Goal: Contribute content: Contribute content

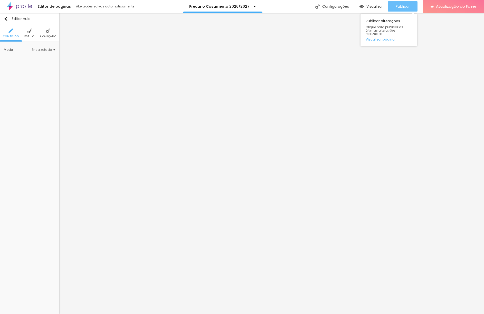
click at [395, 4] on button "Publicar" at bounding box center [403, 6] width 30 height 10
click at [385, 7] on button "Visualizar" at bounding box center [371, 6] width 34 height 10
click at [5, 17] on img "button" at bounding box center [6, 19] width 4 height 4
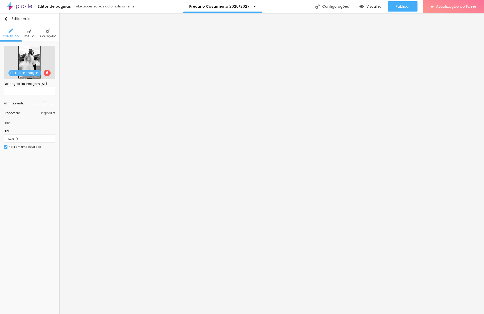
click at [31, 72] on font "Trocar imagem" at bounding box center [27, 73] width 25 height 4
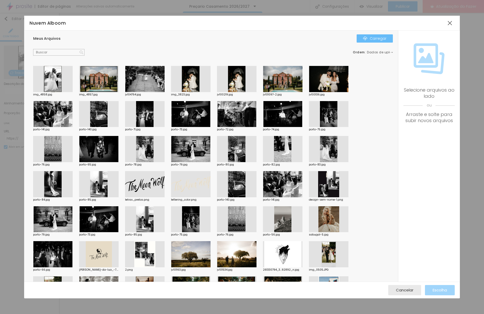
click at [385, 39] on font "Carregar" at bounding box center [378, 38] width 17 height 5
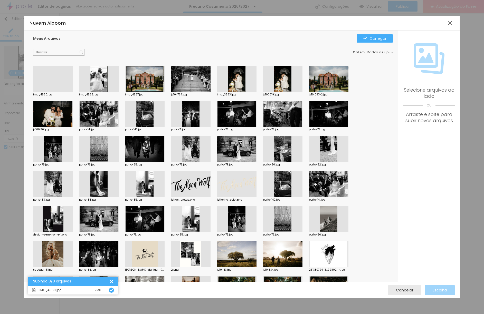
click at [54, 92] on div at bounding box center [53, 92] width 40 height 0
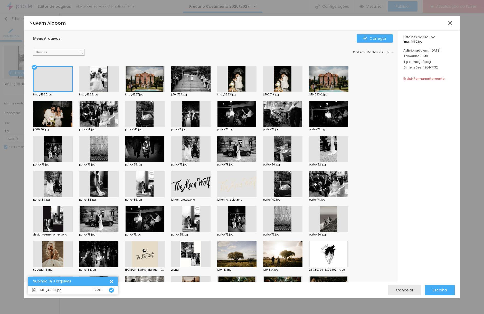
scroll to position [1, 0]
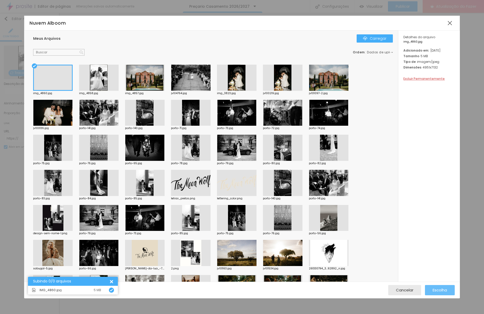
click at [437, 291] on font "Escolha" at bounding box center [440, 290] width 14 height 5
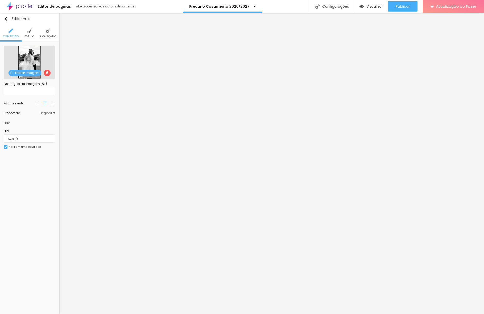
drag, startPoint x: 28, startPoint y: 30, endPoint x: 34, endPoint y: 43, distance: 14.5
click at [28, 30] on img at bounding box center [29, 31] width 5 height 5
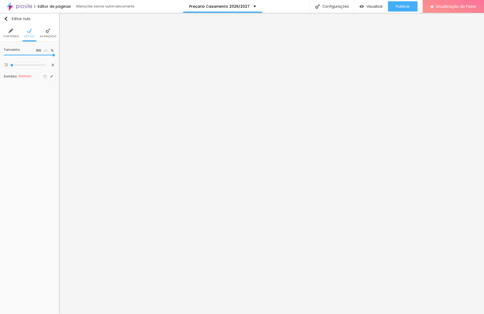
type input "95"
type input "85"
type input "80"
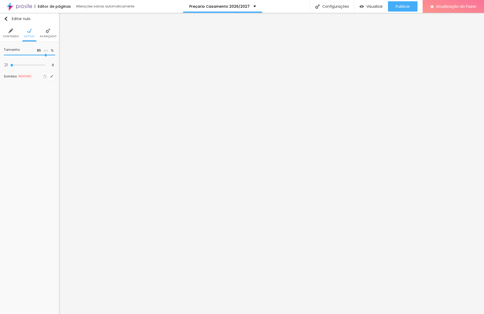
type input "80"
type input "75"
type input "70"
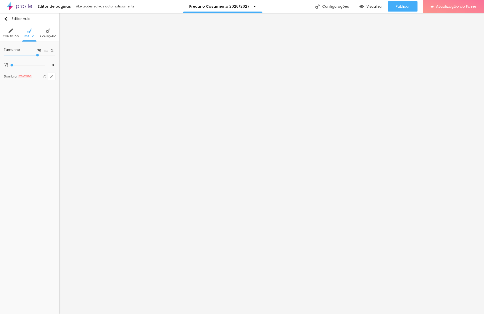
type input "65"
type input "60"
type input "55"
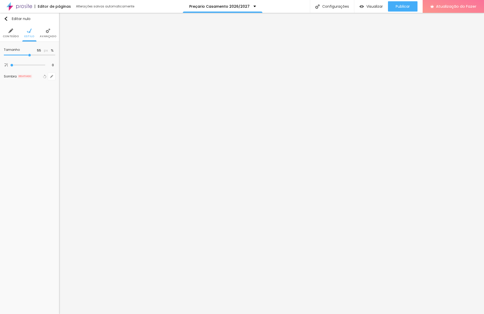
drag, startPoint x: 53, startPoint y: 56, endPoint x: 29, endPoint y: 56, distance: 24.7
type input "55"
click at [29, 56] on input "range" at bounding box center [29, 55] width 51 height 3
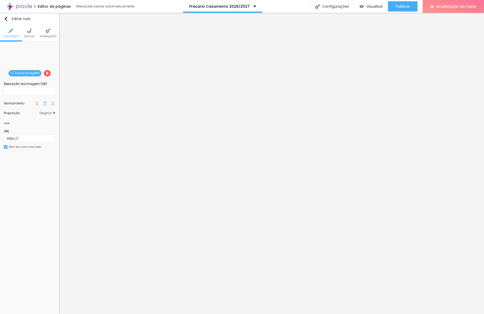
click at [32, 36] on font "Estilo" at bounding box center [29, 36] width 10 height 4
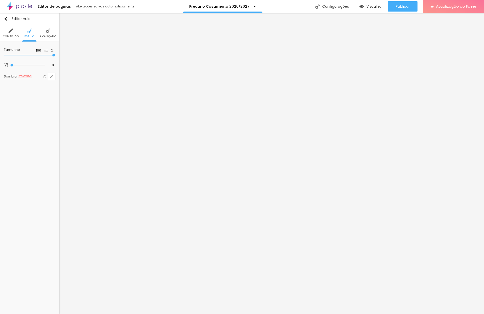
type input "95"
type input "75"
type input "65"
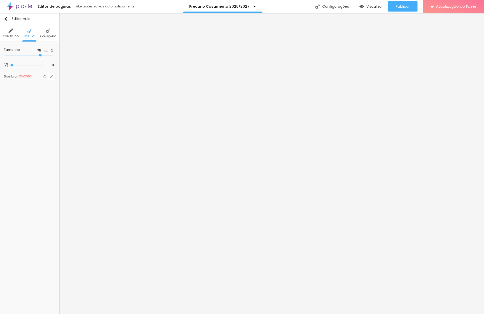
type input "65"
type input "50"
type input "45"
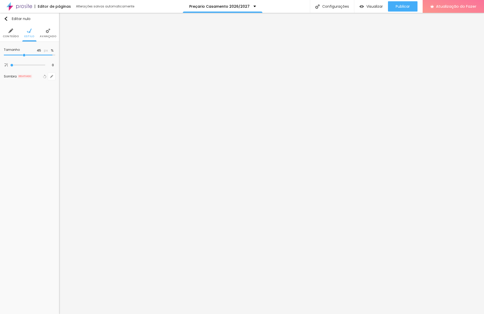
type input "40"
type input "35"
type input "40"
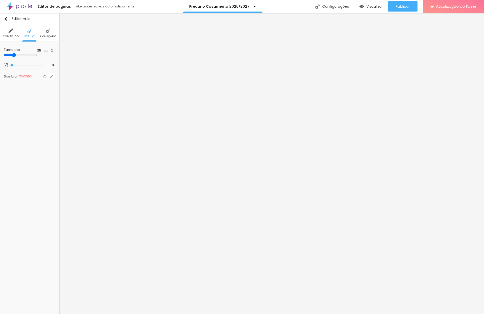
type input "40"
type input "45"
type input "50"
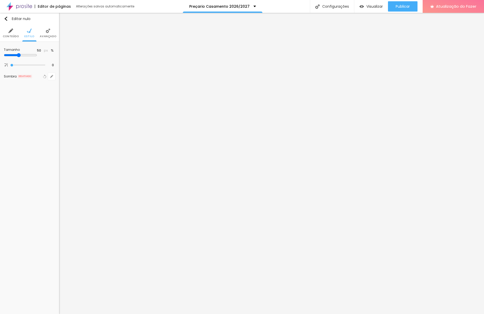
type input "55"
type input "60"
type input "65"
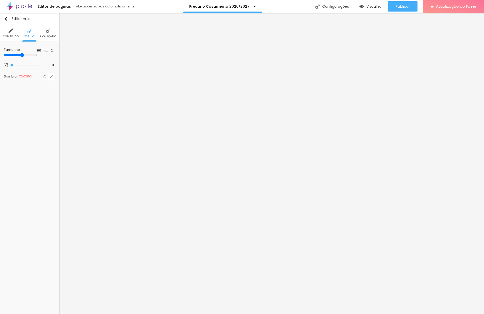
type input "65"
type input "70"
type input "75"
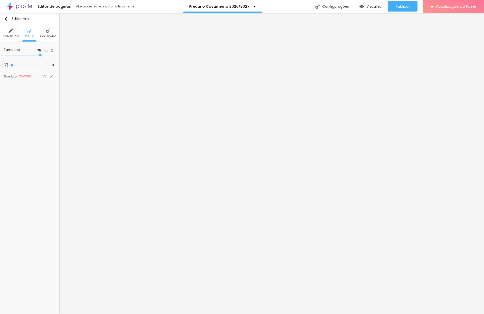
type input "70"
type input "65"
type input "60"
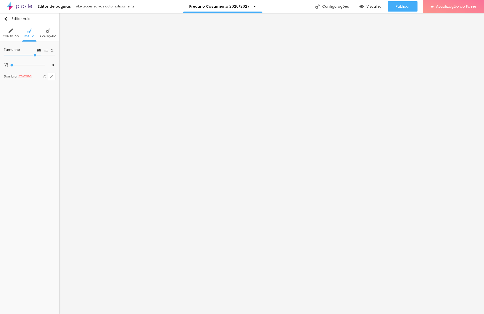
type input "60"
type input "55"
type input "50"
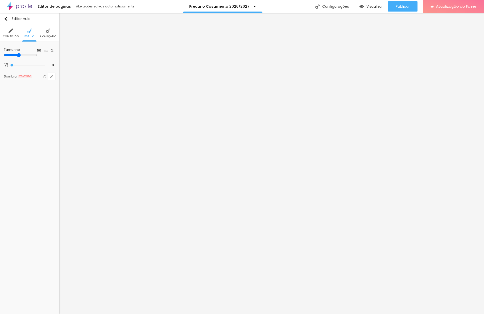
type input "45"
type input "40"
type input "45"
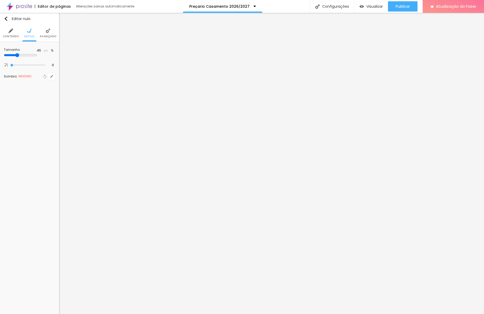
drag, startPoint x: 52, startPoint y: 55, endPoint x: 25, endPoint y: 59, distance: 27.7
type input "45"
click at [25, 57] on input "range" at bounding box center [20, 55] width 33 height 4
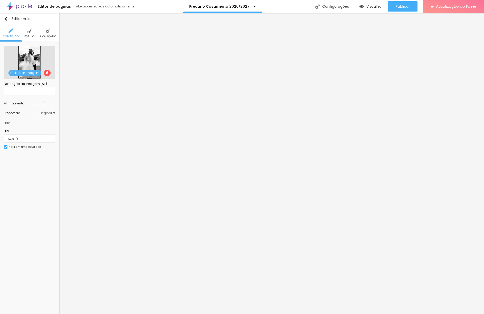
click at [28, 34] on li "Estilo" at bounding box center [29, 33] width 10 height 17
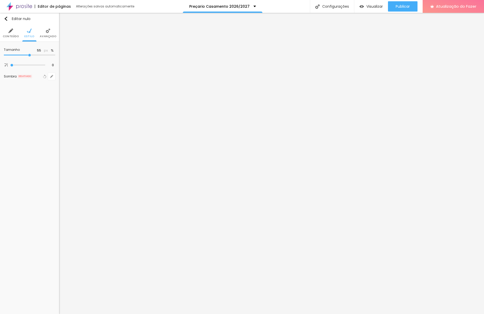
type input "50"
type input "45"
type input "40"
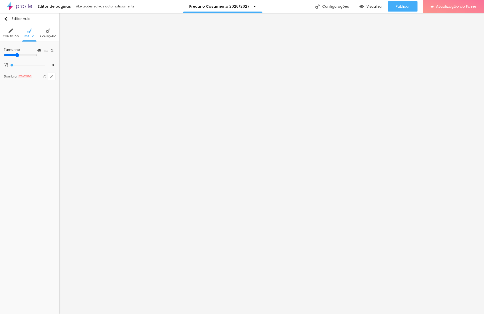
type input "40"
type input "45"
drag, startPoint x: 29, startPoint y: 55, endPoint x: 25, endPoint y: 55, distance: 3.6
type input "45"
click at [25, 55] on input "range" at bounding box center [20, 55] width 33 height 4
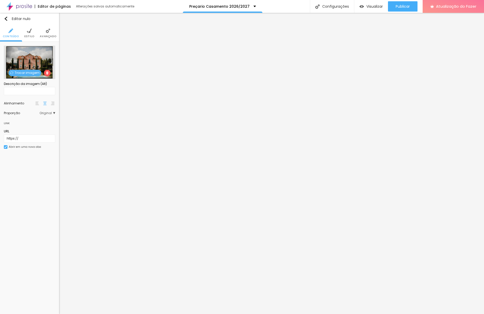
click at [27, 34] on li "Estilo" at bounding box center [29, 33] width 10 height 17
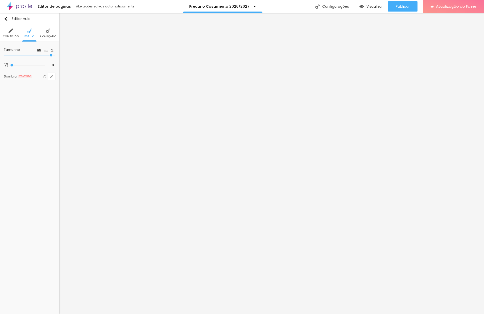
type input "100"
drag, startPoint x: 50, startPoint y: 55, endPoint x: 60, endPoint y: 55, distance: 10.0
type input "100"
click at [55, 55] on input "range" at bounding box center [29, 55] width 51 height 3
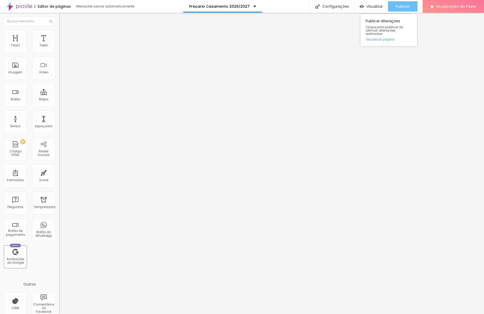
click at [398, 9] on div "Publicar" at bounding box center [403, 6] width 14 height 10
click at [378, 8] on font "Visualizar" at bounding box center [374, 6] width 16 height 5
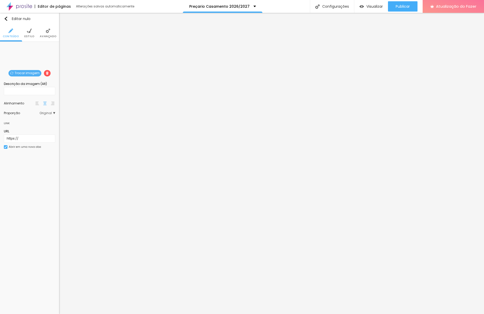
click at [29, 33] on li "Estilo" at bounding box center [29, 33] width 10 height 17
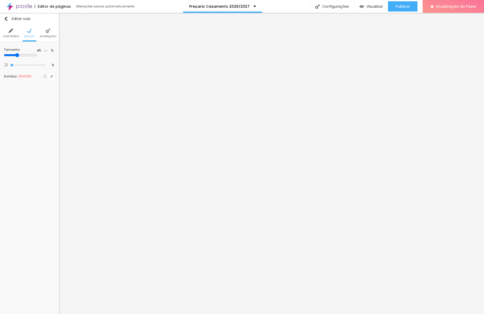
type input "50"
type input "55"
type input "60"
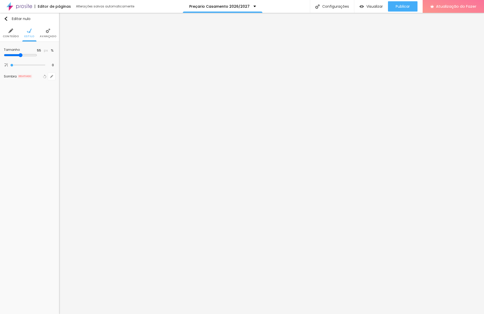
type input "60"
type input "65"
type input "70"
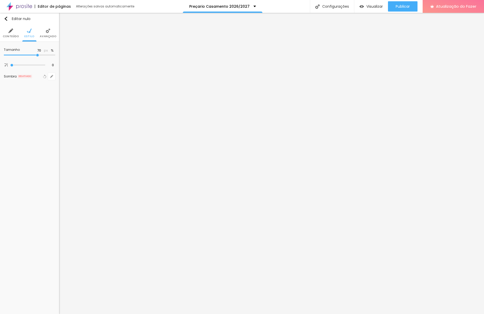
type input "75"
drag, startPoint x: 24, startPoint y: 55, endPoint x: 40, endPoint y: 55, distance: 15.4
type input "75"
click at [40, 55] on input "range" at bounding box center [29, 55] width 51 height 3
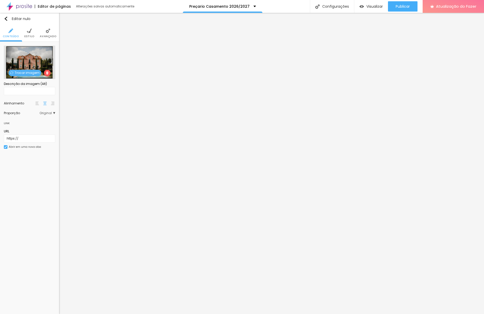
drag, startPoint x: 30, startPoint y: 34, endPoint x: 31, endPoint y: 39, distance: 5.4
click at [30, 34] on li "Estilo" at bounding box center [29, 33] width 10 height 17
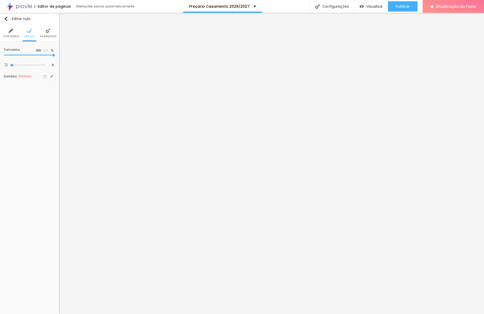
click at [55, 55] on input "range" at bounding box center [29, 55] width 51 height 3
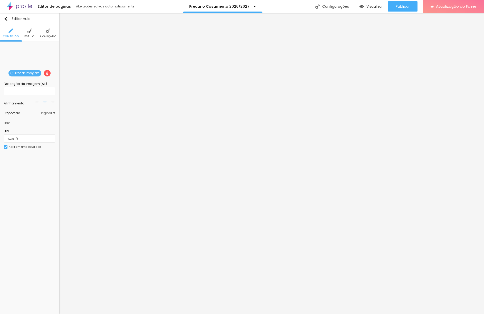
click at [46, 32] on img at bounding box center [48, 31] width 5 height 5
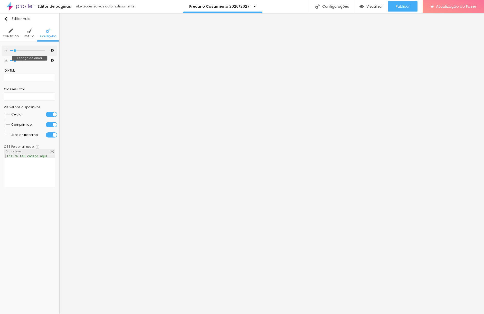
type input "11"
type input "9"
type input "1"
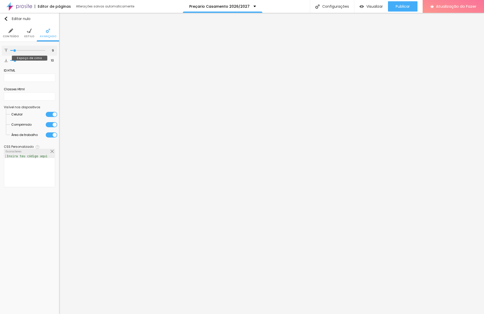
type input "1"
type input "0"
drag, startPoint x: 15, startPoint y: 50, endPoint x: 6, endPoint y: 50, distance: 9.3
type input "0"
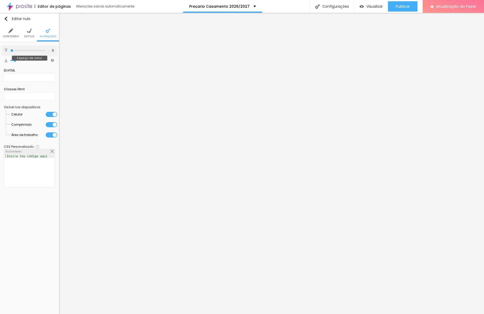
click at [10, 50] on input "range" at bounding box center [27, 50] width 35 height 3
click at [30, 35] on font "Estilo" at bounding box center [29, 36] width 10 height 4
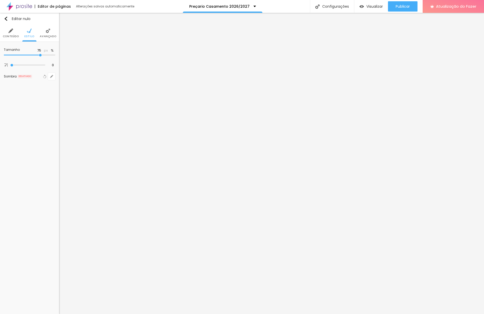
type input "70"
click at [38, 55] on input "range" at bounding box center [29, 55] width 51 height 3
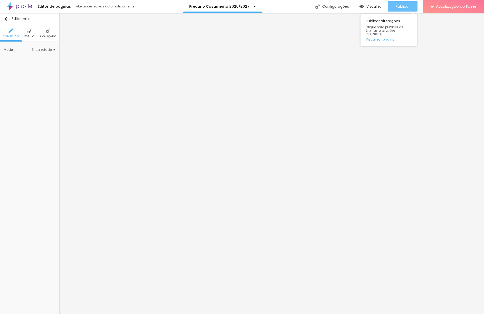
click at [409, 10] on div "Publicar" at bounding box center [403, 6] width 14 height 10
click at [372, 7] on font "Visualizar" at bounding box center [374, 6] width 16 height 5
